Goal: Task Accomplishment & Management: Complete application form

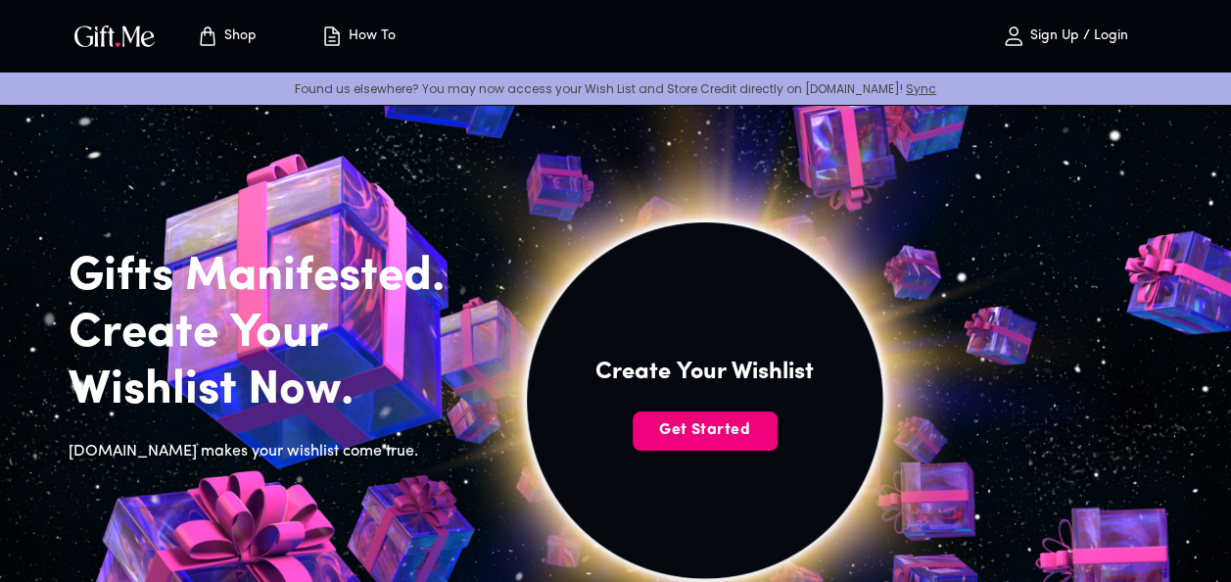
click at [748, 439] on span "Get Started" at bounding box center [705, 430] width 145 height 22
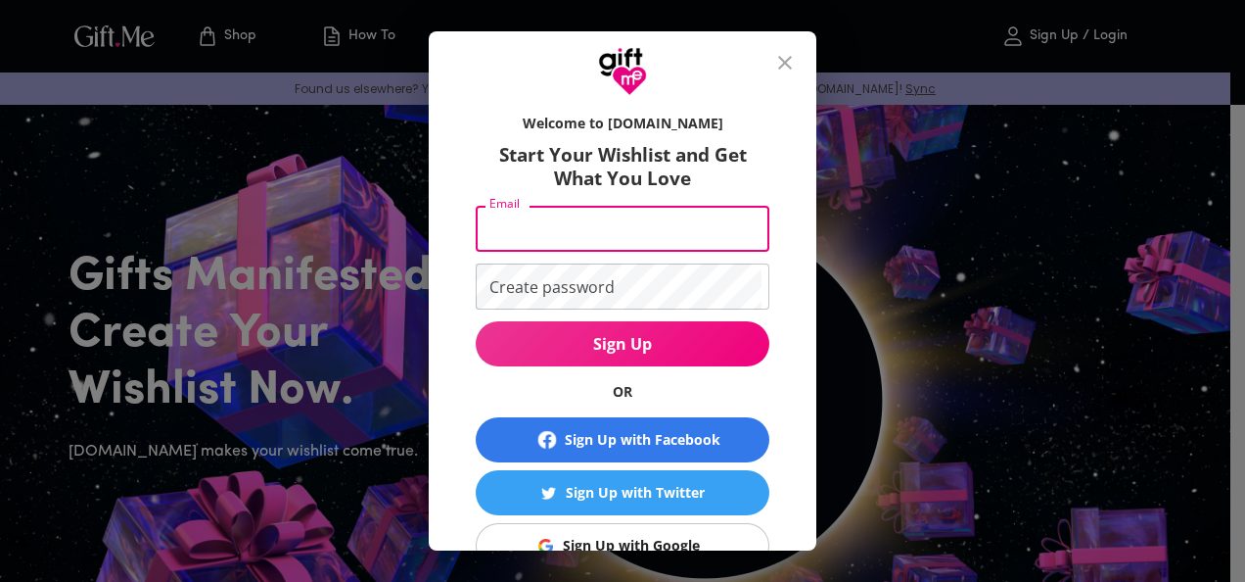
click at [678, 208] on input "Email" at bounding box center [619, 229] width 286 height 46
type input "[EMAIL_ADDRESS][DOMAIN_NAME]"
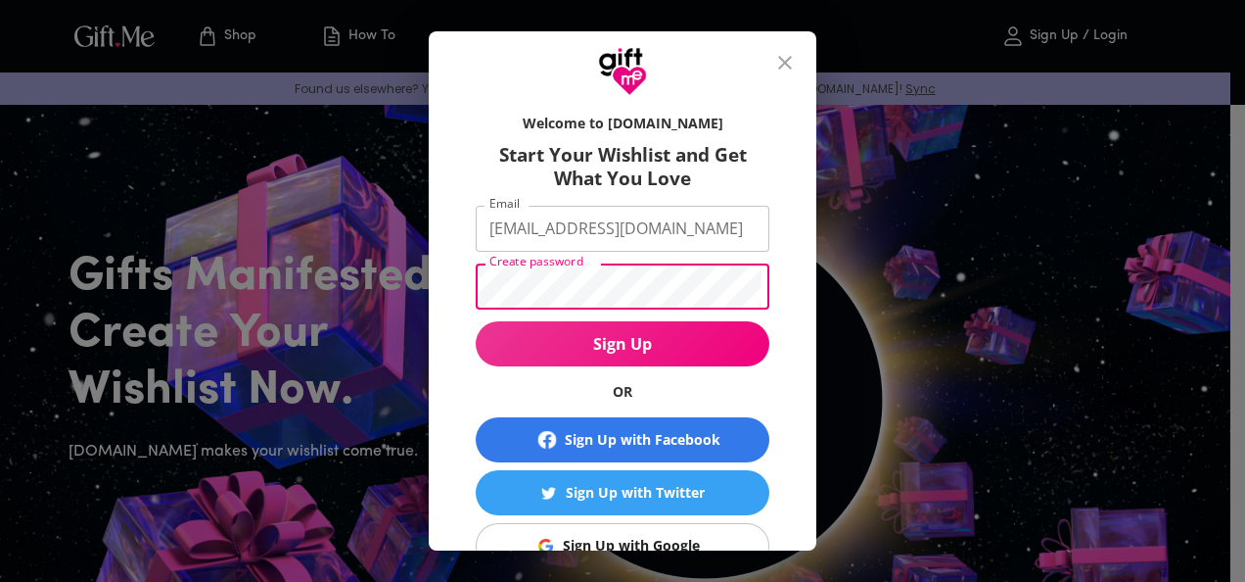
click at [476, 321] on button "Sign Up" at bounding box center [623, 343] width 294 height 45
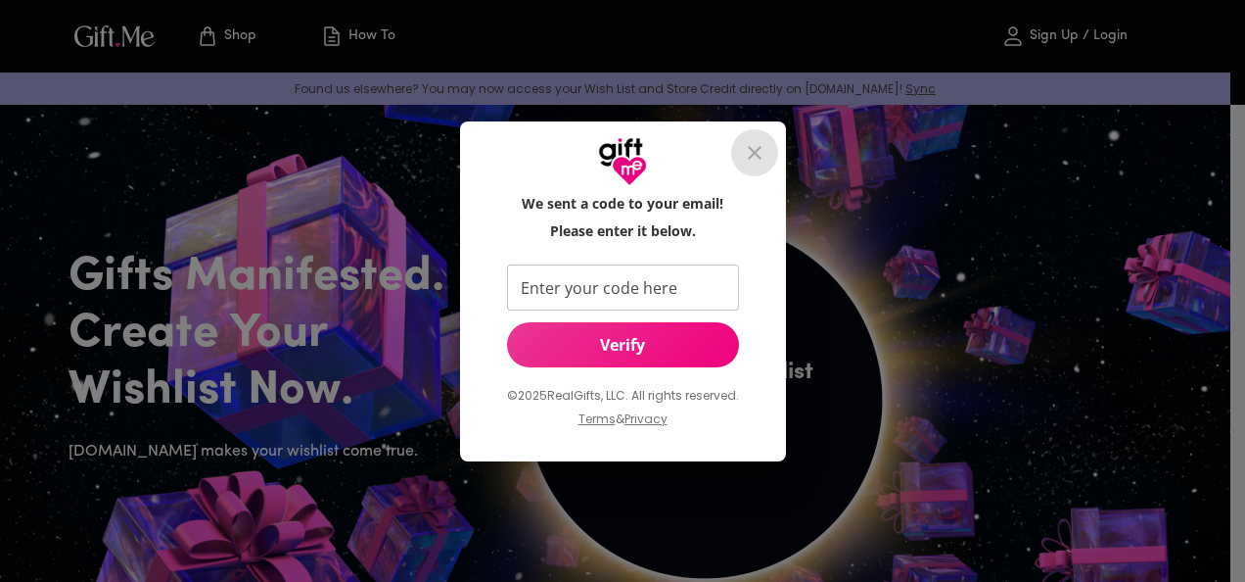
click at [759, 141] on icon "close" at bounding box center [754, 152] width 23 height 23
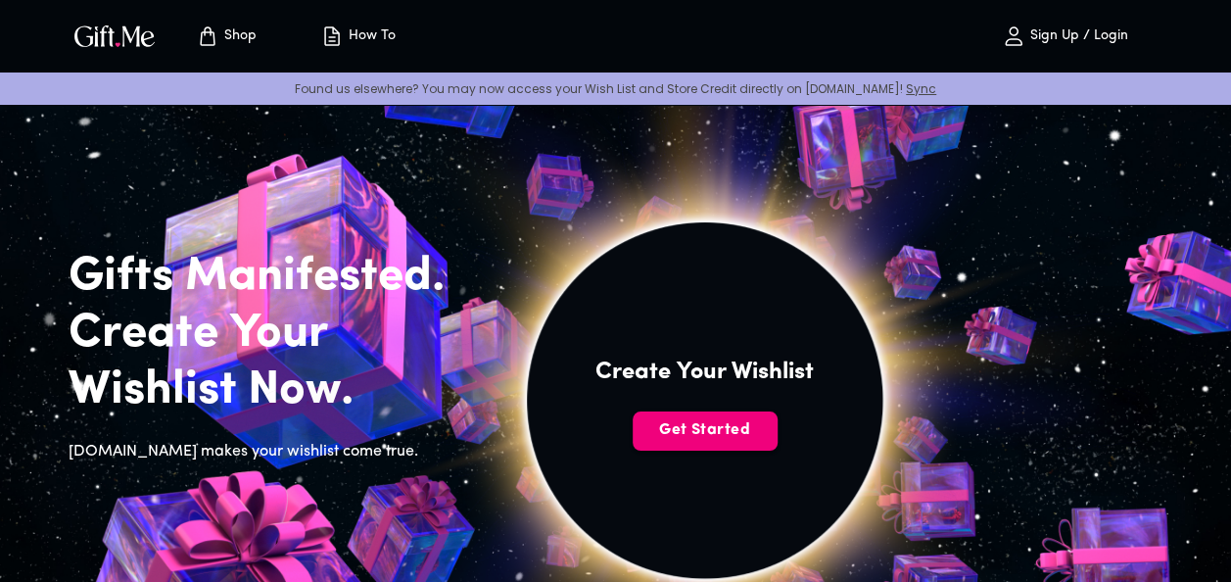
click at [741, 423] on span "Get Started" at bounding box center [705, 430] width 145 height 22
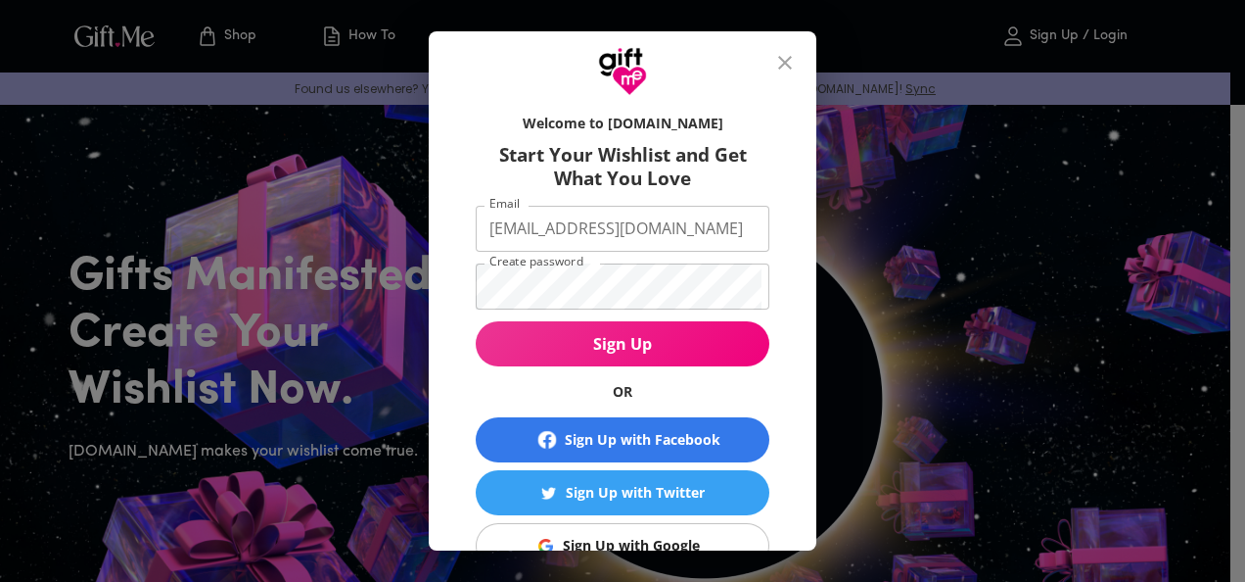
click at [593, 198] on form "Welcome to [DOMAIN_NAME] Start Your Wishlist and Get What You Love Email [EMAIL…" at bounding box center [623, 355] width 294 height 503
click at [599, 228] on input "[EMAIL_ADDRESS][DOMAIN_NAME]" at bounding box center [619, 229] width 286 height 46
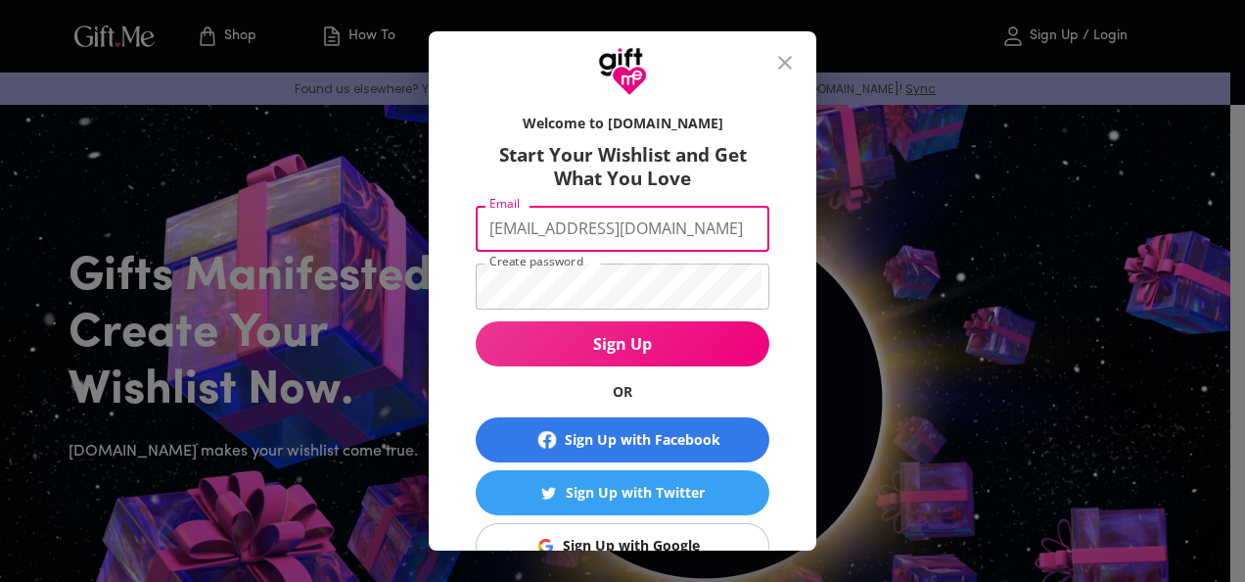
click at [599, 228] on input "[EMAIL_ADDRESS][DOMAIN_NAME]" at bounding box center [619, 229] width 286 height 46
click at [662, 234] on input "[EMAIL_ADDRESS][DOMAIN_NAME]" at bounding box center [619, 229] width 286 height 46
drag, startPoint x: 586, startPoint y: 229, endPoint x: 40, endPoint y: 218, distance: 545.5
click at [40, 218] on div "Welcome to [DOMAIN_NAME] Start Your Wishlist and Get What You Love Email [EMAIL…" at bounding box center [622, 291] width 1245 height 582
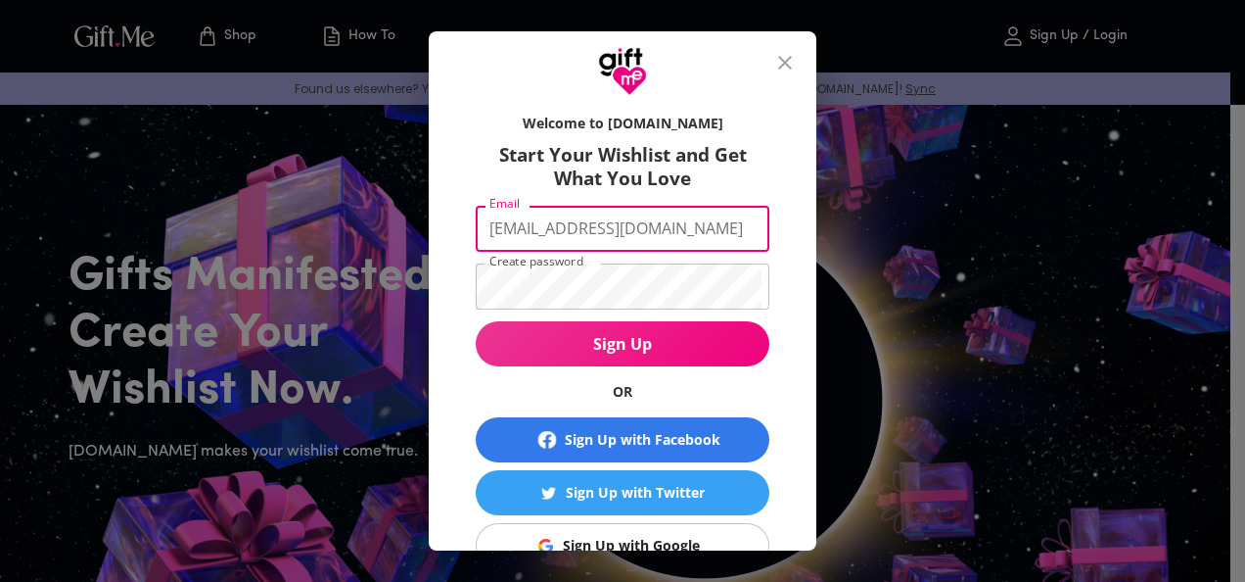
click at [567, 226] on input "[EMAIL_ADDRESS][DOMAIN_NAME]" at bounding box center [619, 229] width 286 height 46
type input "[EMAIL_ADDRESS][DOMAIN_NAME]"
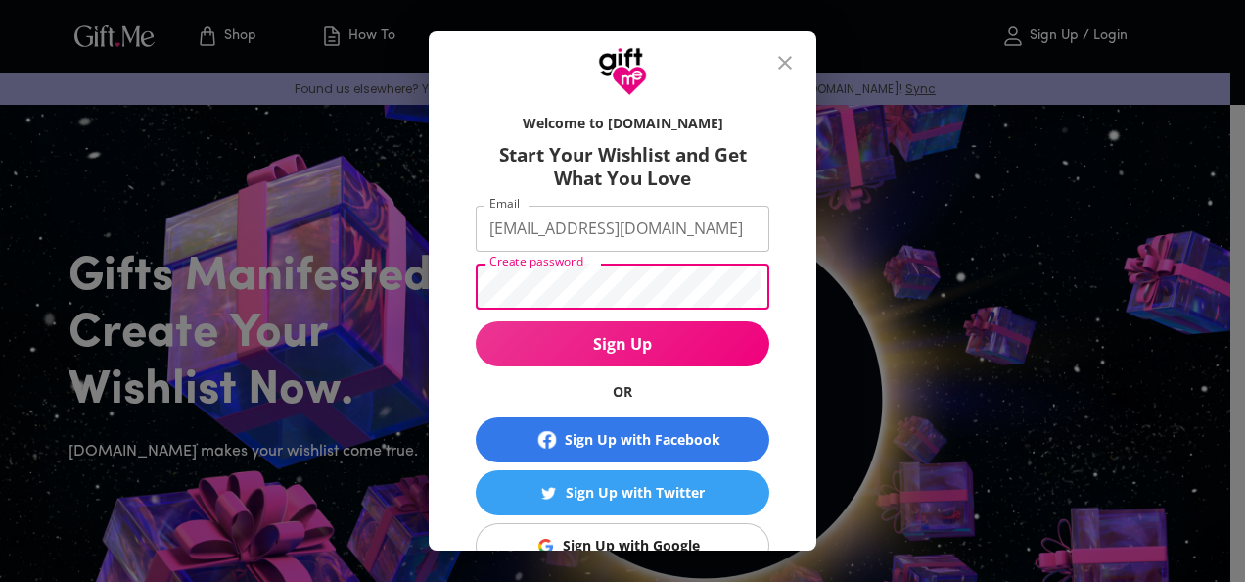
click at [613, 343] on span "Sign Up" at bounding box center [623, 344] width 294 height 22
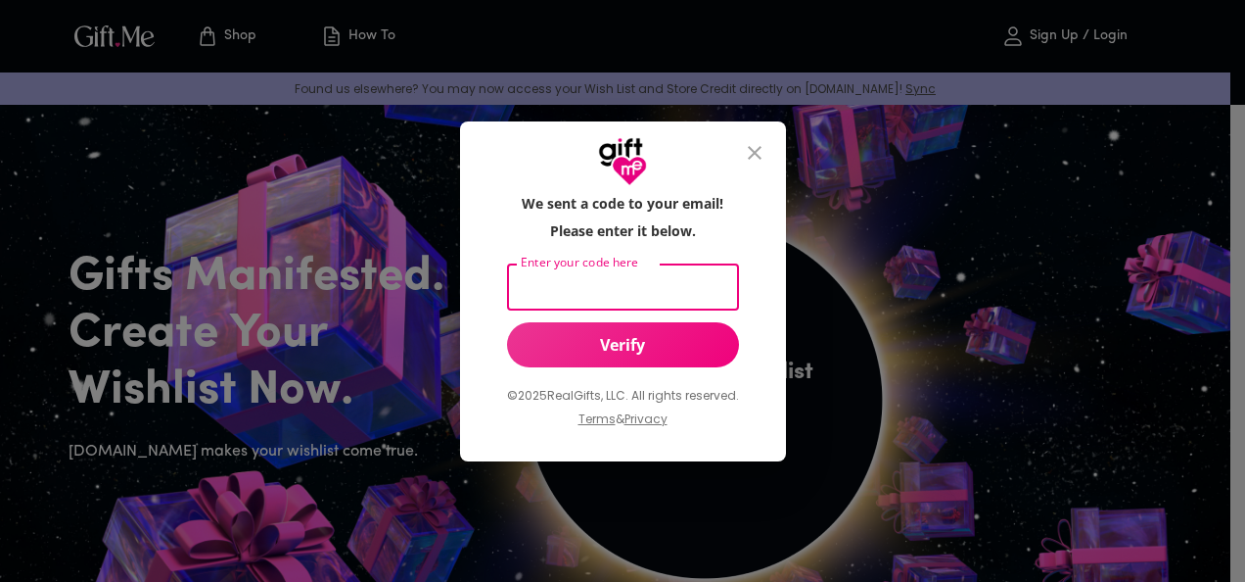
click at [634, 294] on input "Enter your code here" at bounding box center [619, 287] width 224 height 46
type input "629553"
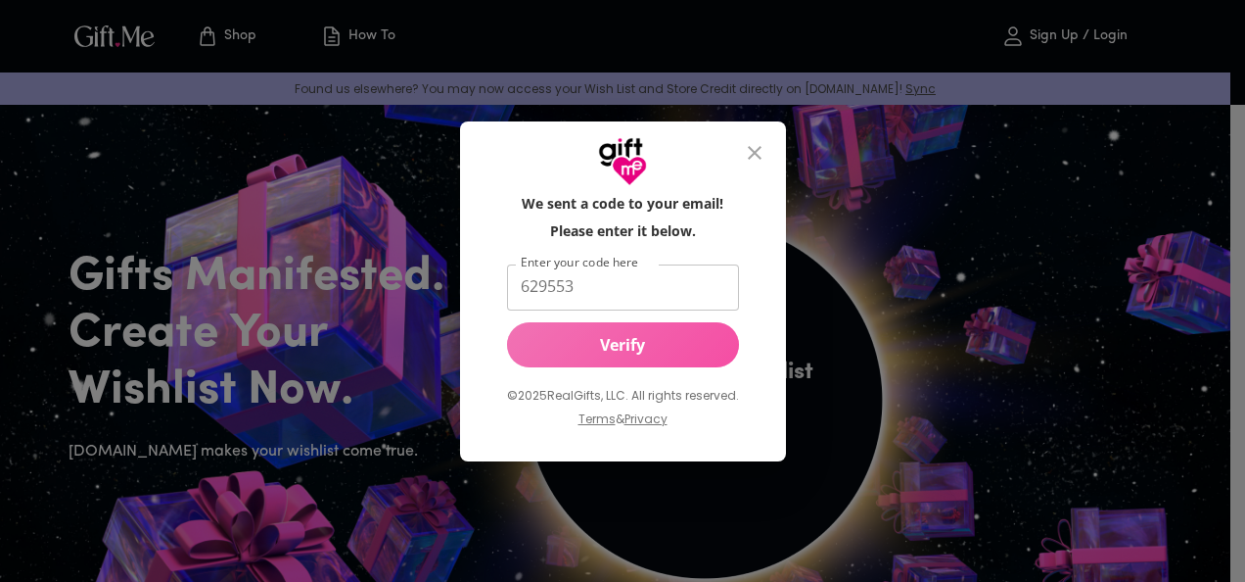
click at [648, 364] on button "Verify" at bounding box center [623, 344] width 232 height 45
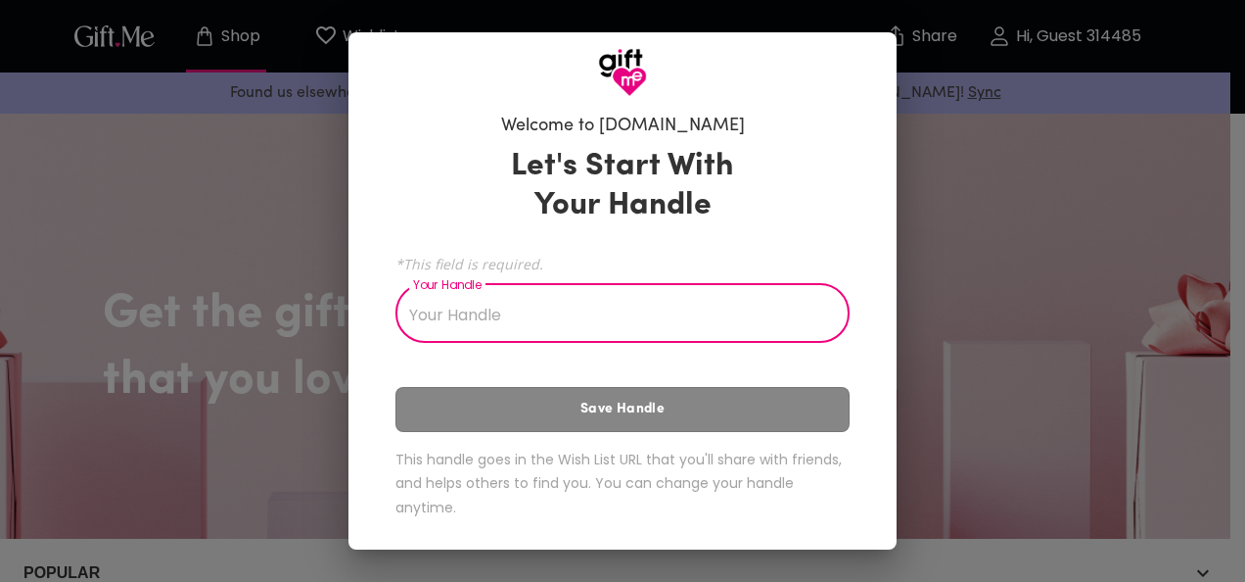
click at [578, 320] on input "Your Handle" at bounding box center [612, 315] width 433 height 55
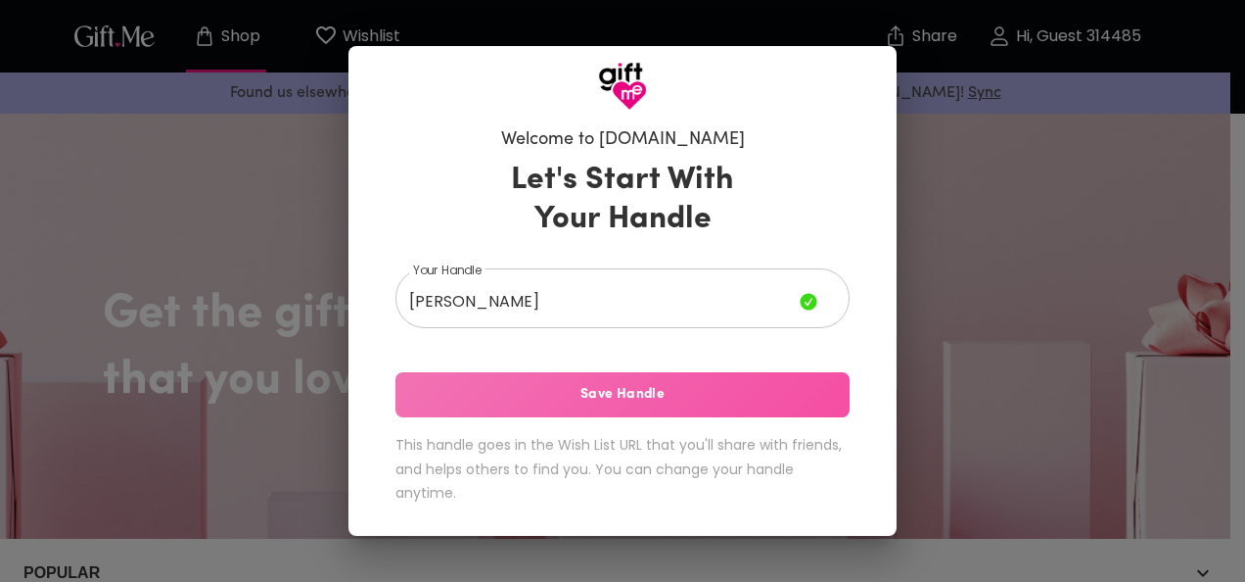
click at [690, 399] on span "Save Handle" at bounding box center [623, 395] width 454 height 22
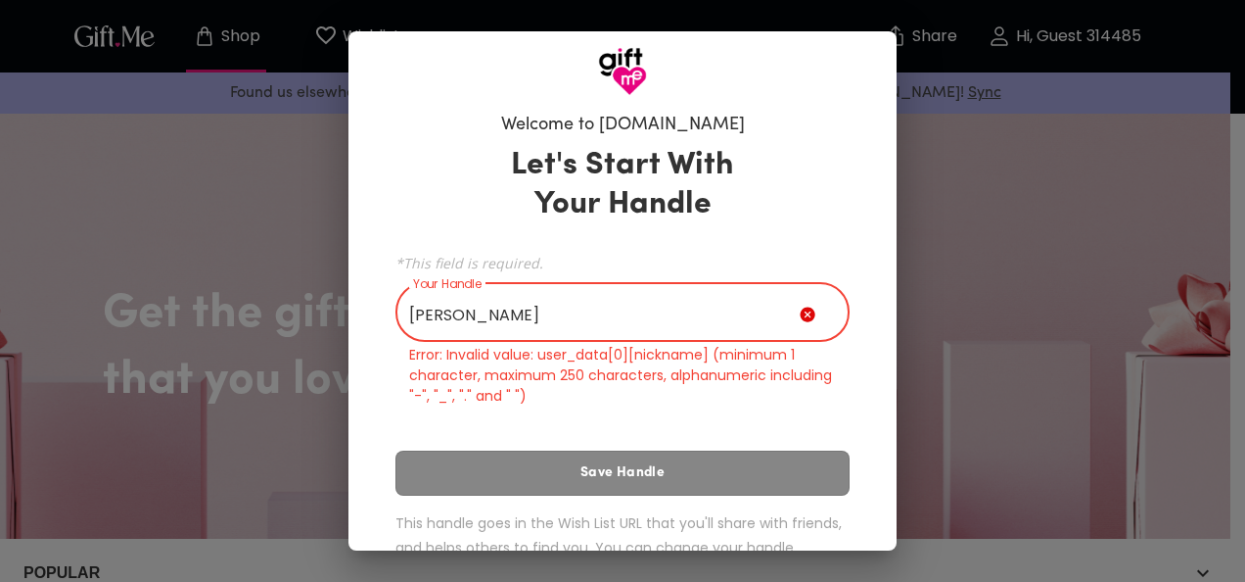
click at [683, 331] on input "Lucía" at bounding box center [598, 314] width 404 height 55
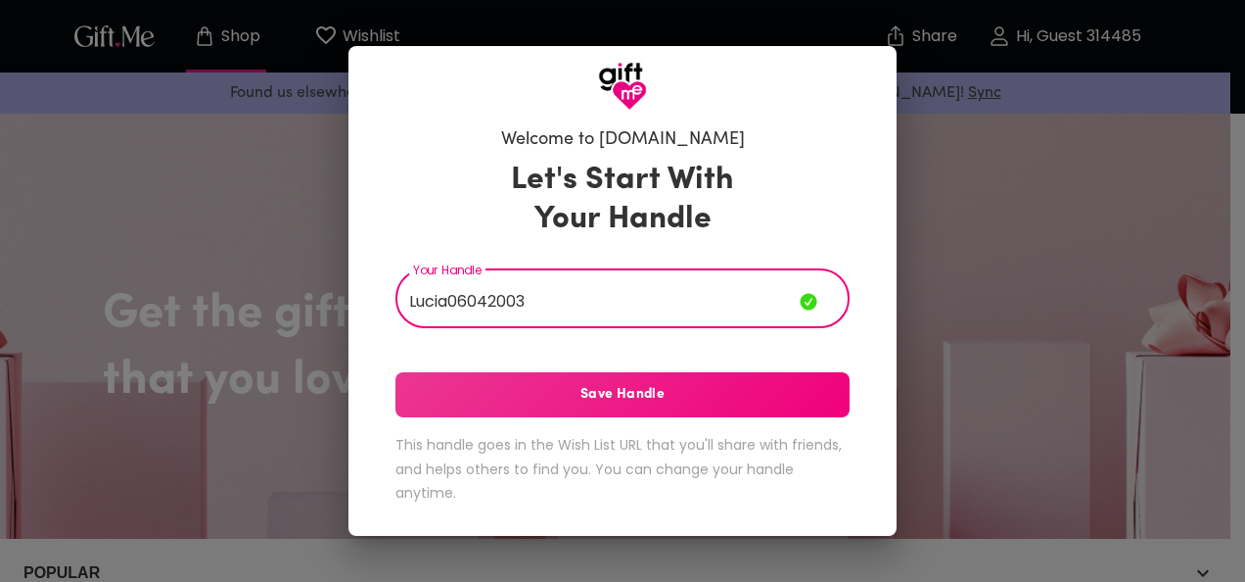
type input "Lucia06042003"
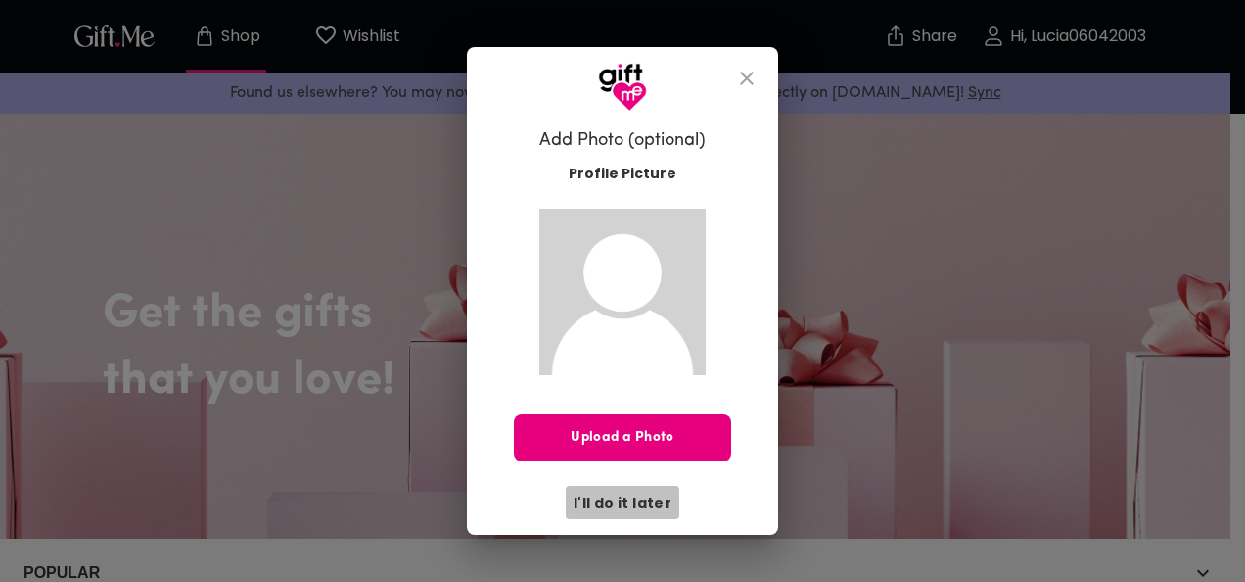
click at [635, 507] on span "I'll do it later" at bounding box center [623, 503] width 98 height 22
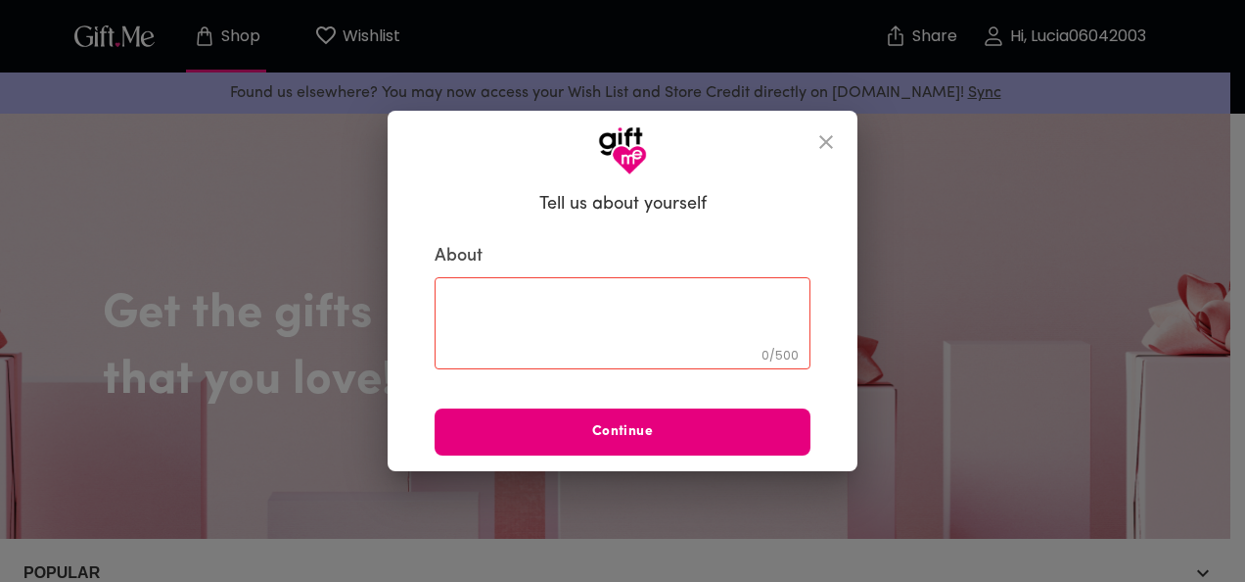
click at [658, 354] on div "0 / 500 ​" at bounding box center [623, 323] width 376 height 92
click at [823, 135] on icon "close" at bounding box center [826, 141] width 23 height 23
